Goal: Information Seeking & Learning: Learn about a topic

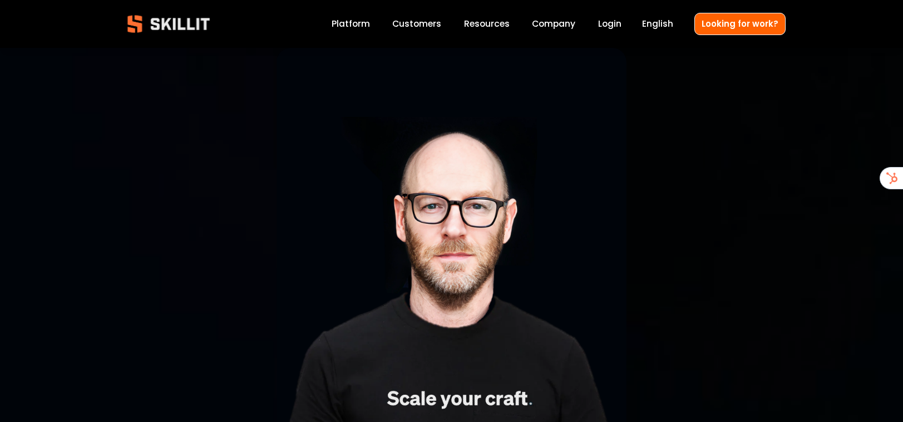
click at [350, 23] on link "Platform" at bounding box center [350, 24] width 38 height 15
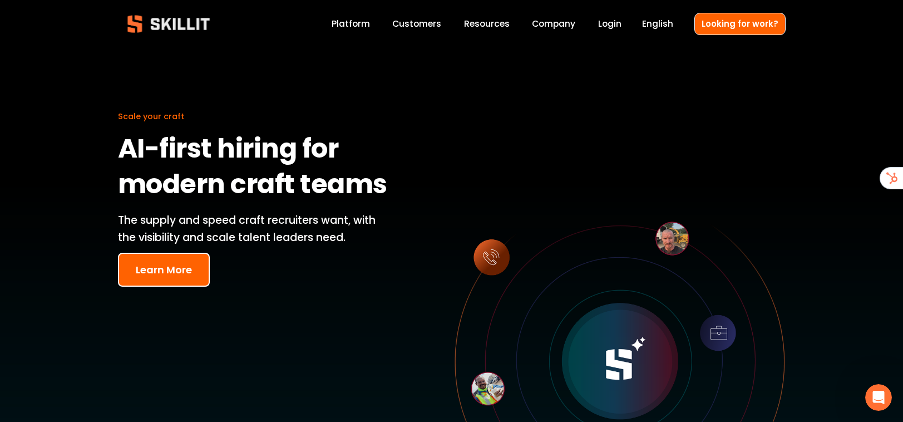
click at [0, 0] on span "Pricing" at bounding box center [0, 0] width 0 height 0
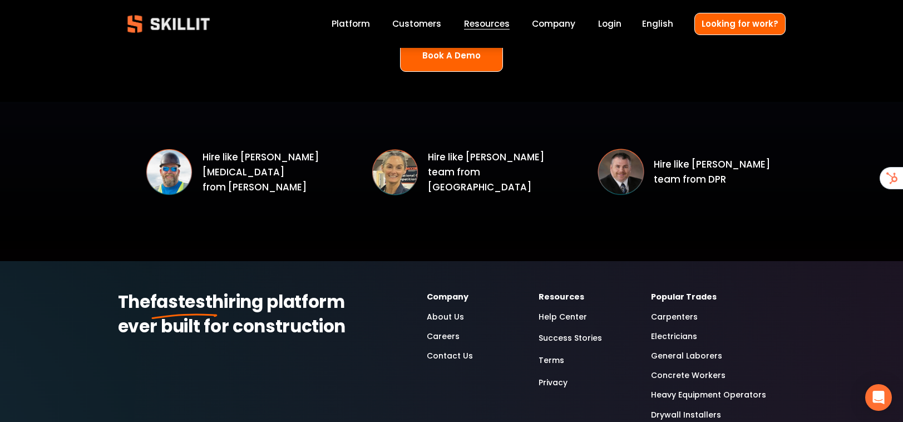
scroll to position [1633, 0]
